Goal: Information Seeking & Learning: Find specific fact

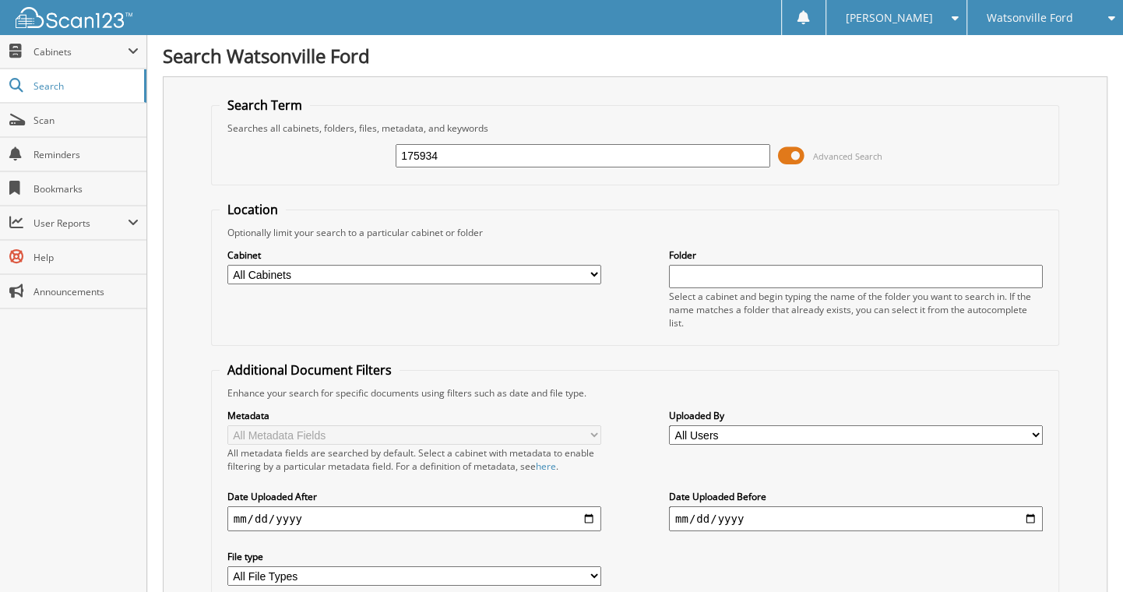
type input "175934"
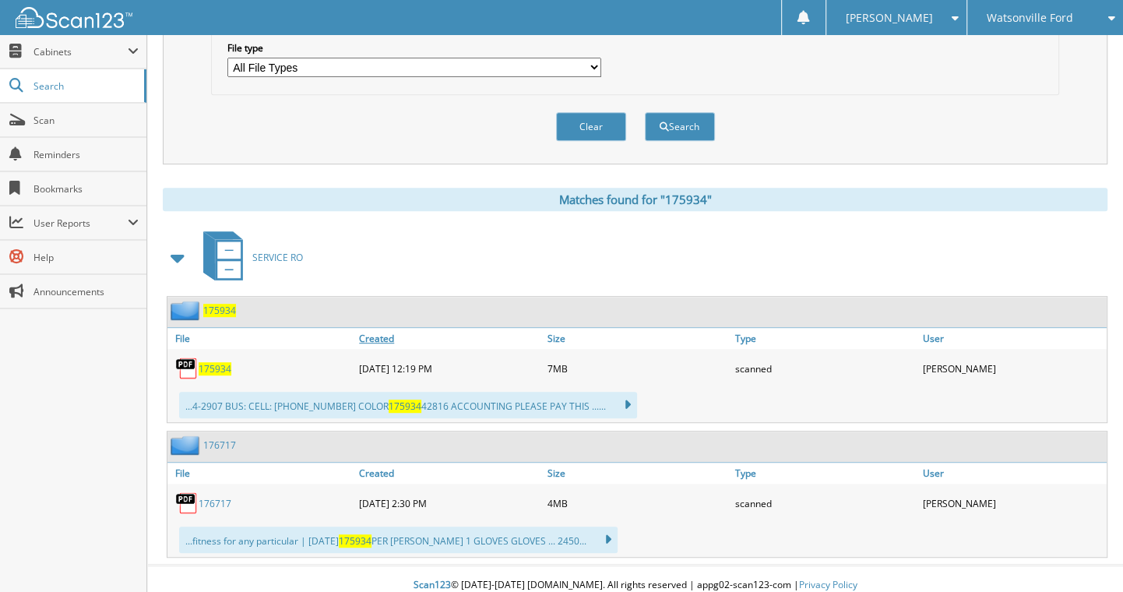
scroll to position [509, 0]
click at [220, 361] on span "175934" at bounding box center [215, 367] width 33 height 13
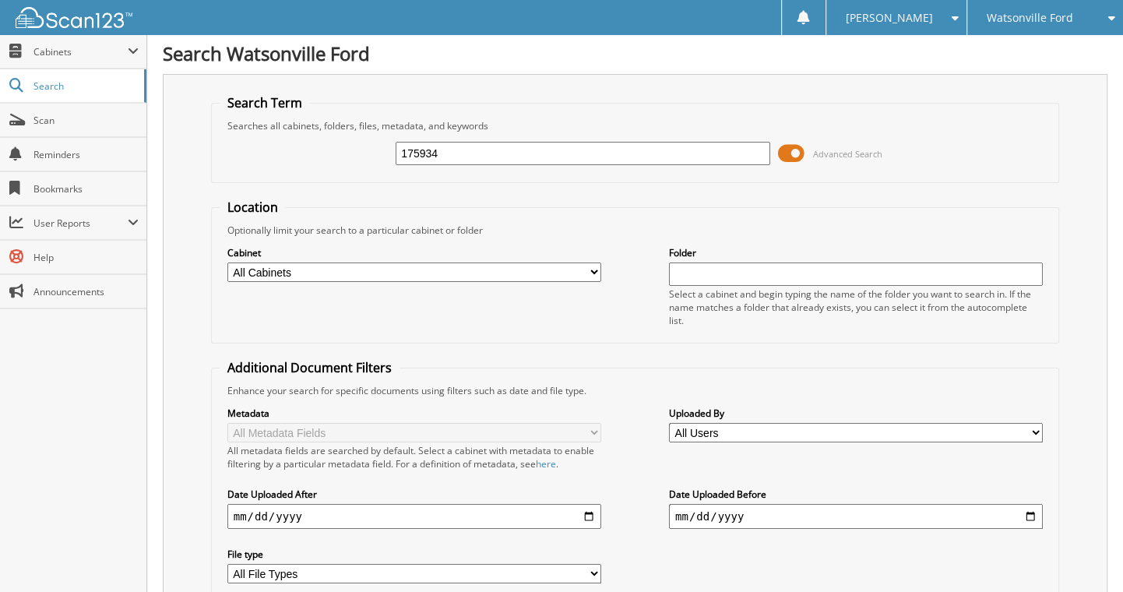
scroll to position [0, 0]
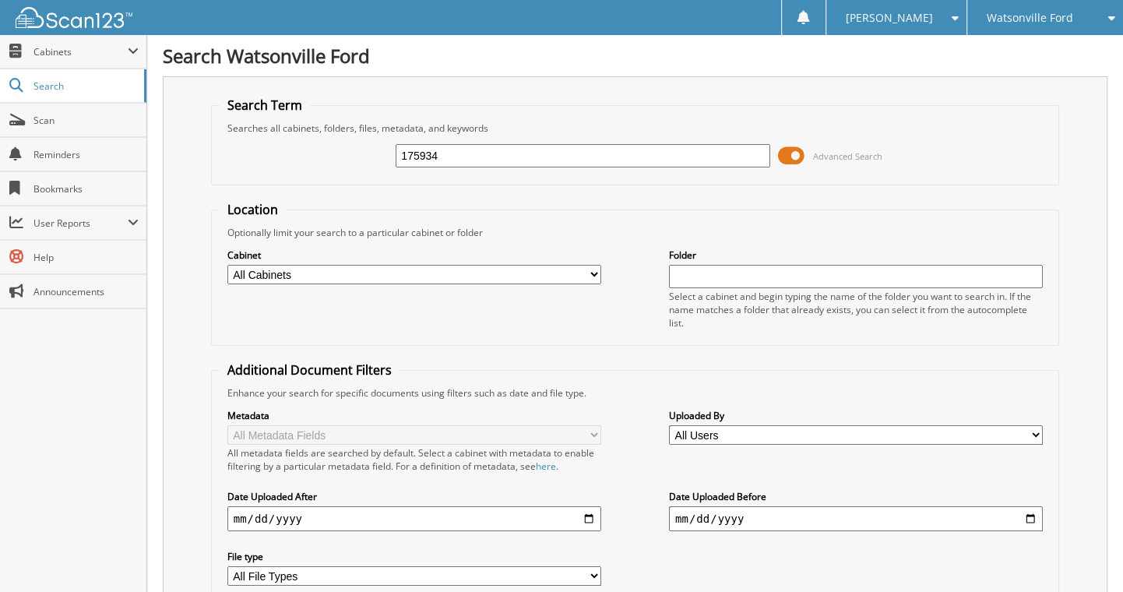
click at [462, 153] on input "175934" at bounding box center [583, 155] width 374 height 23
type input "168647"
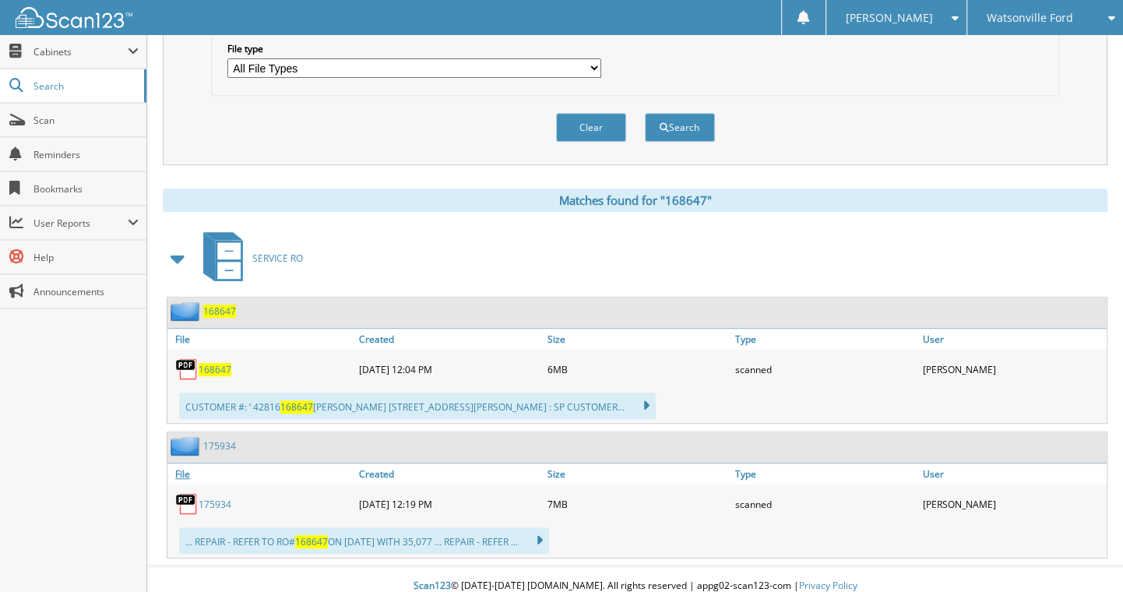
scroll to position [509, 0]
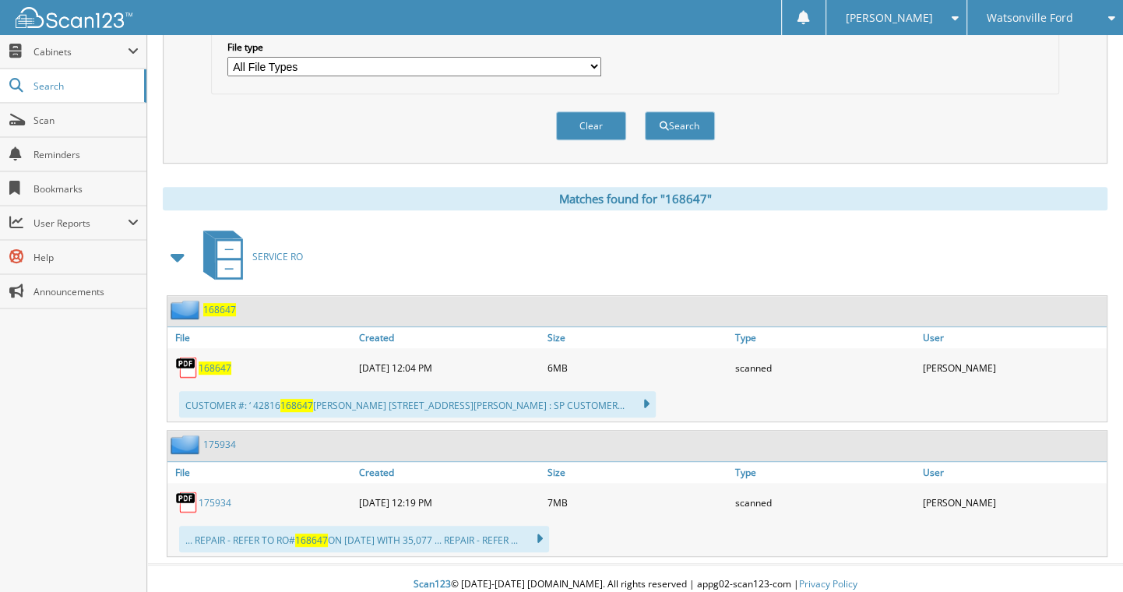
click at [213, 361] on span "168647" at bounding box center [215, 367] width 33 height 13
click at [227, 139] on div "Clear Search" at bounding box center [635, 125] width 849 height 63
